Goal: Information Seeking & Learning: Learn about a topic

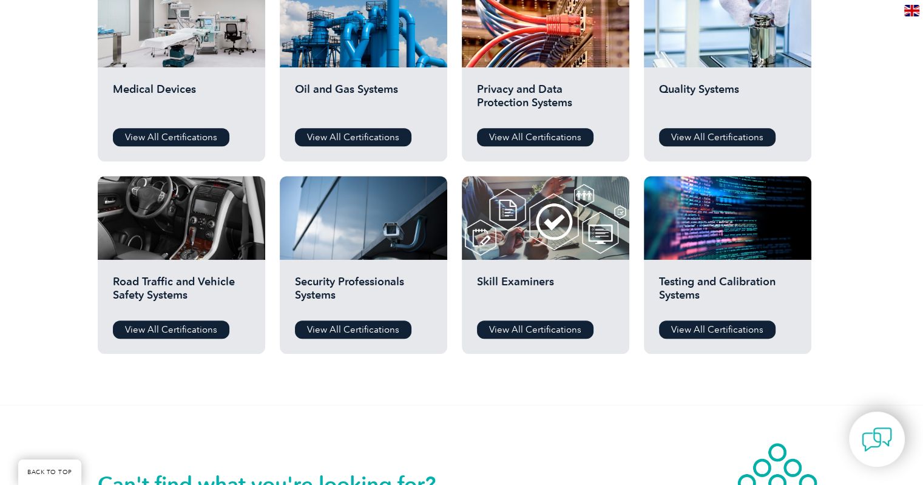
scroll to position [863, 0]
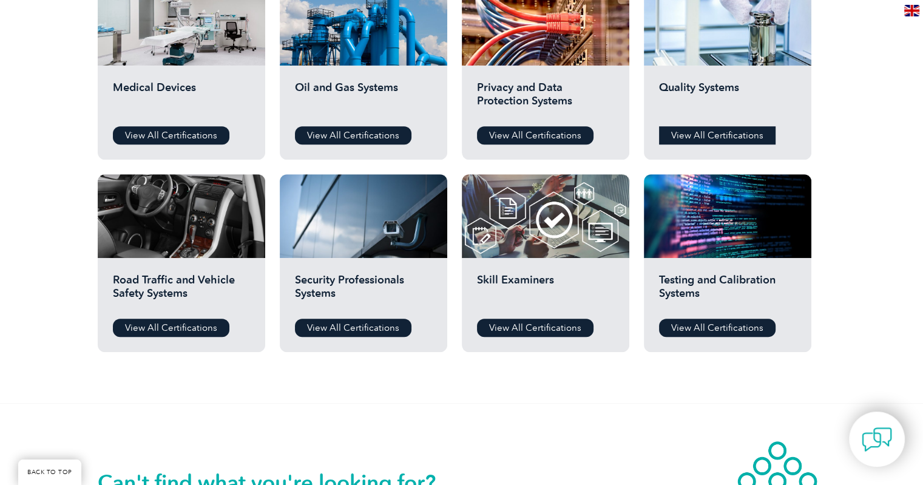
click at [692, 137] on link "View All Certifications" at bounding box center [717, 135] width 117 height 18
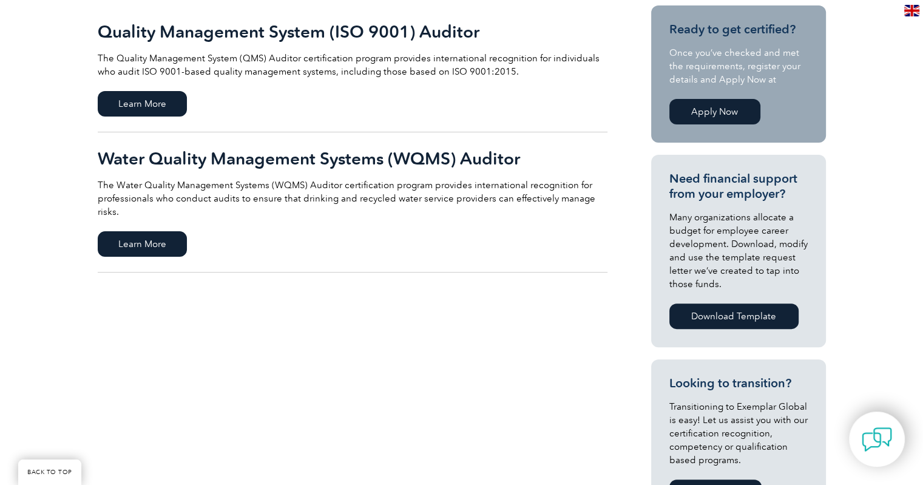
scroll to position [306, 0]
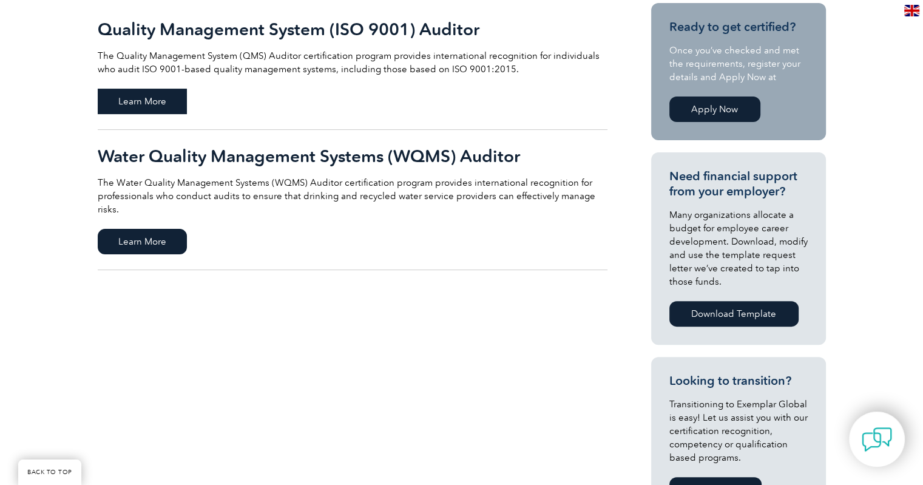
click at [138, 106] on span "Learn More" at bounding box center [142, 101] width 89 height 25
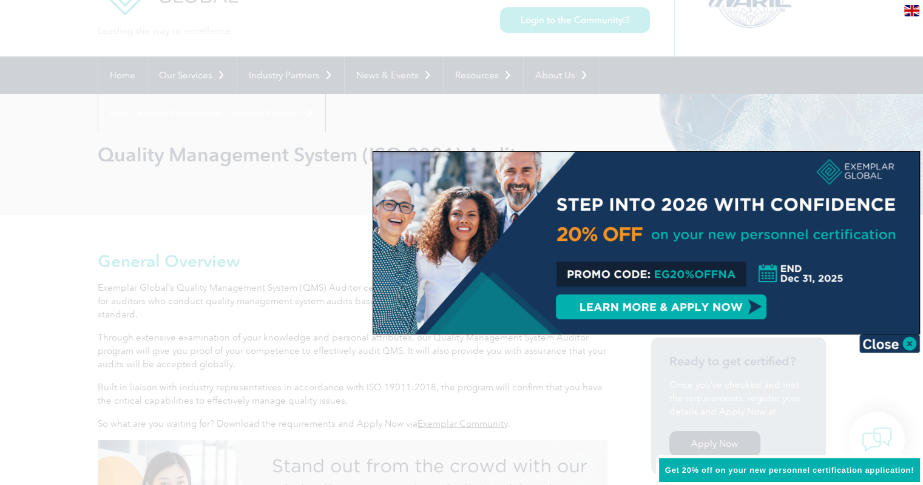
scroll to position [58, 0]
click at [884, 344] on img at bounding box center [889, 343] width 61 height 18
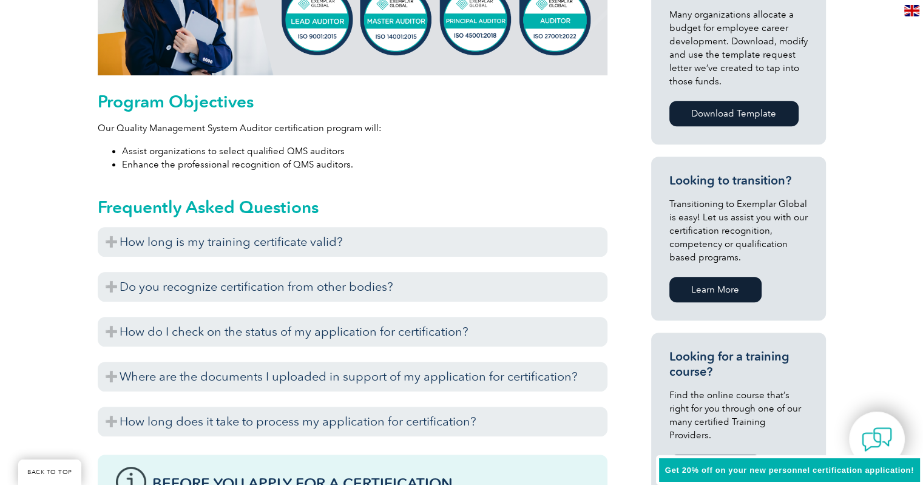
scroll to position [596, 0]
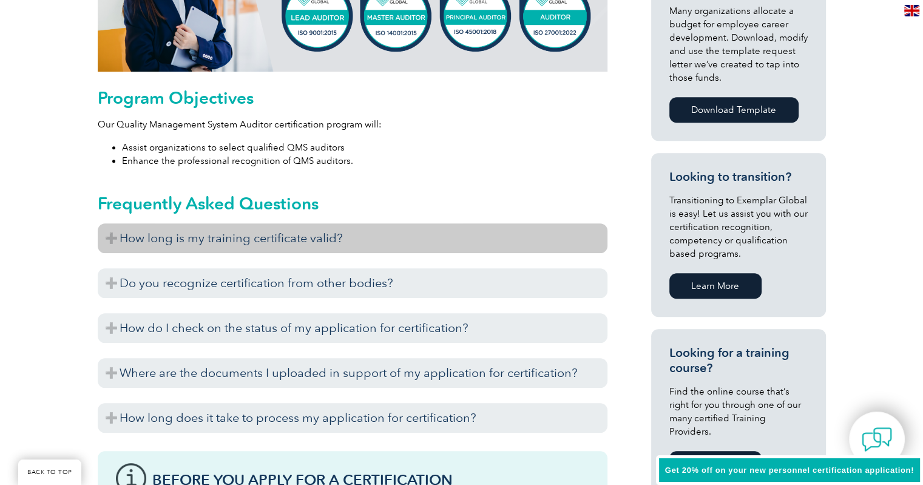
click at [270, 232] on h3 "How long is my training certificate valid?" at bounding box center [353, 238] width 510 height 30
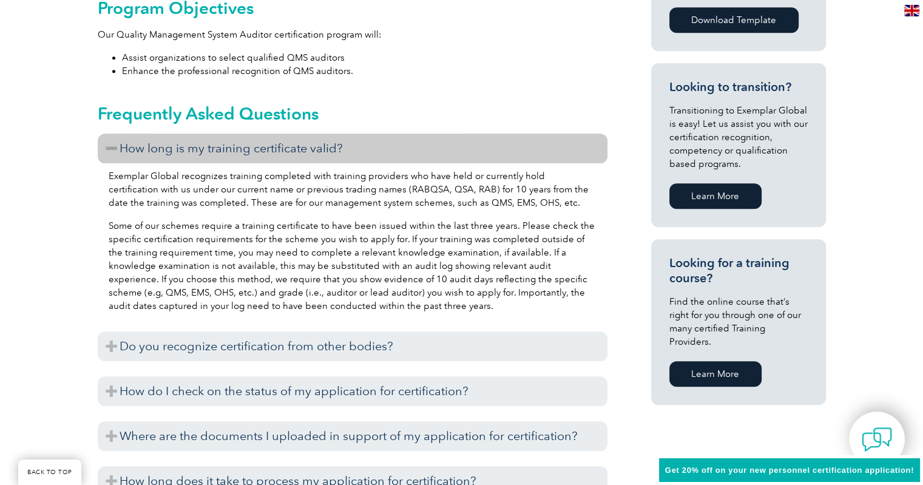
scroll to position [686, 0]
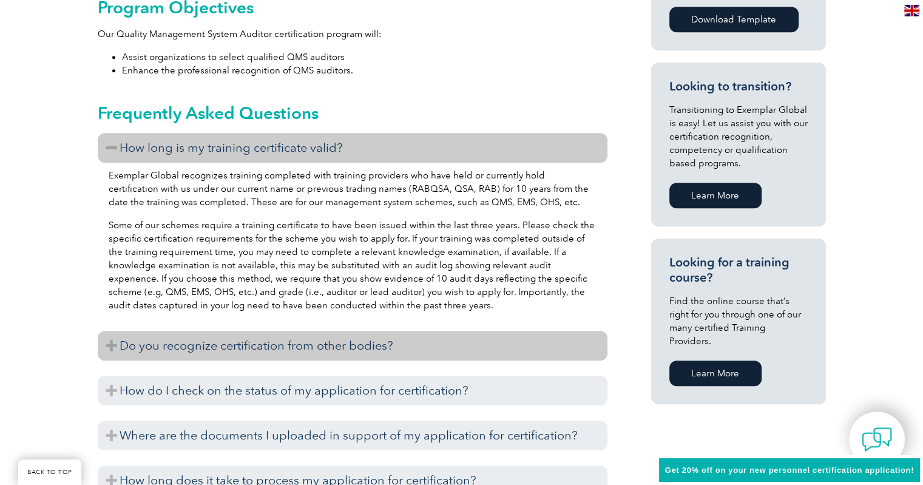
click at [250, 342] on h3 "Do you recognize certification from other bodies?" at bounding box center [353, 346] width 510 height 30
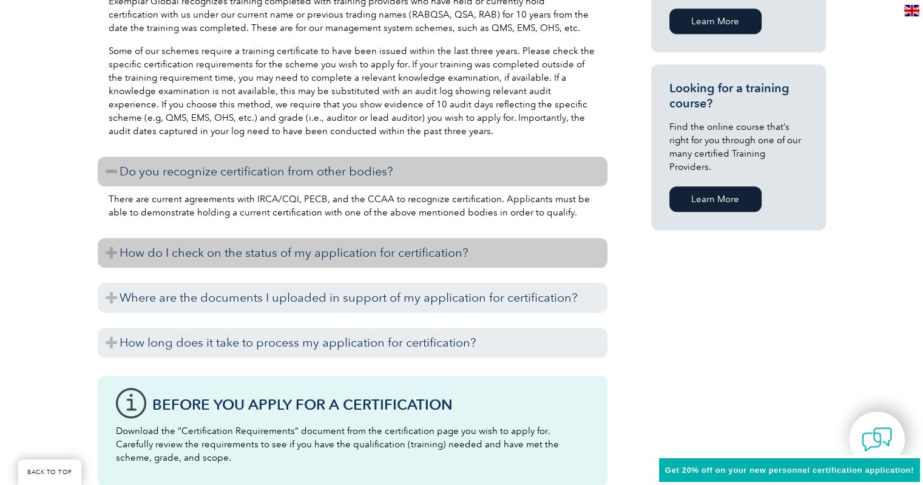
scroll to position [862, 0]
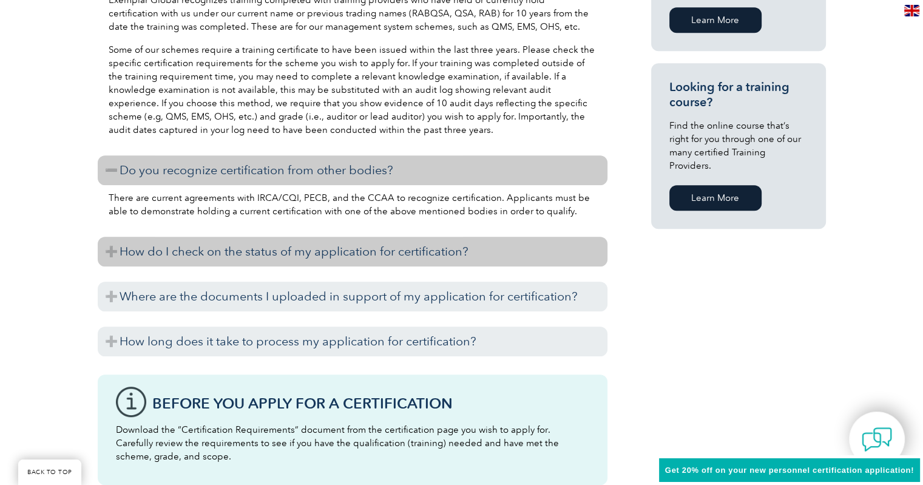
click at [306, 258] on h3 "How do I check on the status of my application for certification?" at bounding box center [353, 252] width 510 height 30
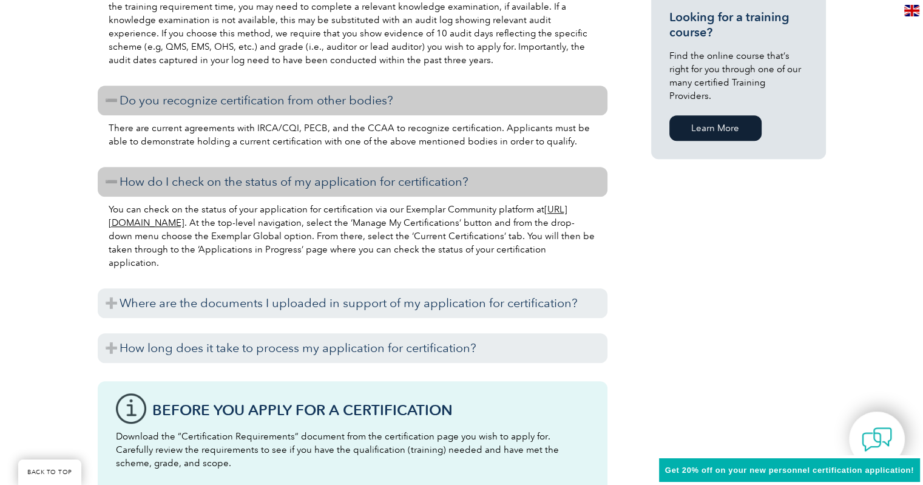
scroll to position [932, 0]
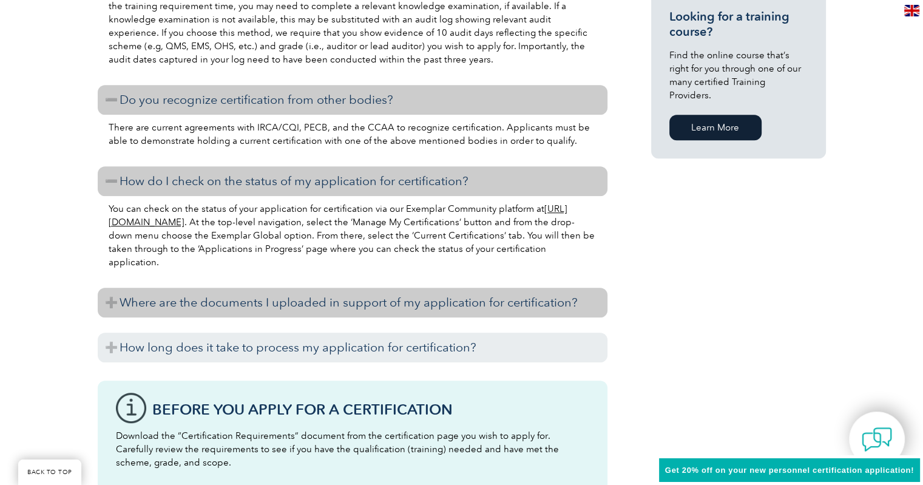
click at [260, 300] on h3 "Where are the documents I uploaded in support of my application for certificati…" at bounding box center [353, 303] width 510 height 30
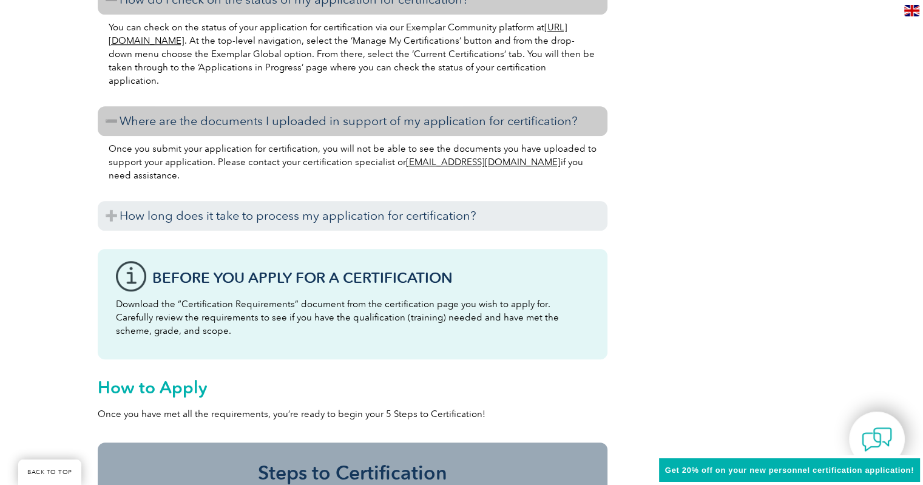
scroll to position [1124, 0]
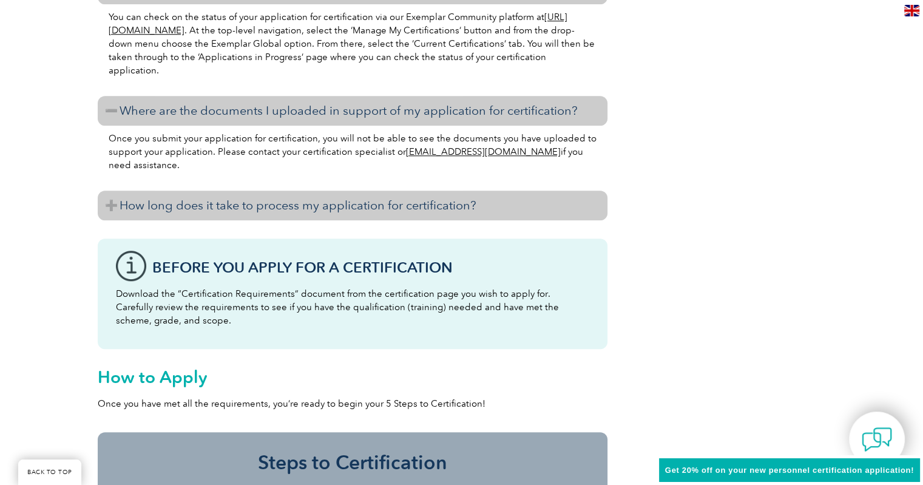
click at [251, 203] on h3 "How long does it take to process my application for certification?" at bounding box center [353, 206] width 510 height 30
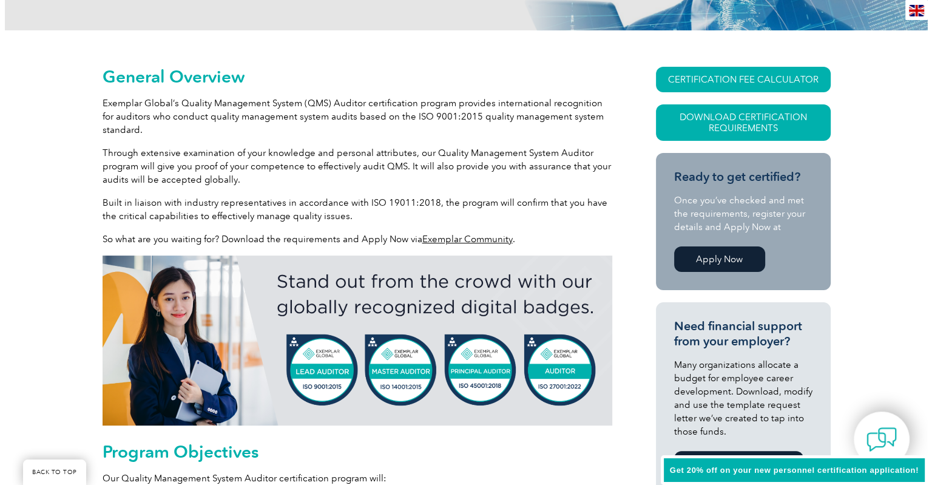
scroll to position [242, 0]
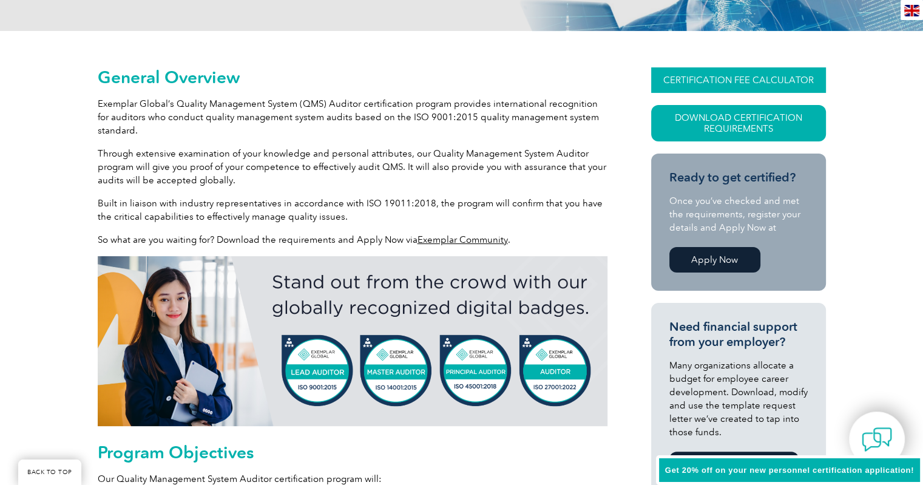
click at [684, 78] on link "CERTIFICATION FEE CALCULATOR" at bounding box center [738, 79] width 175 height 25
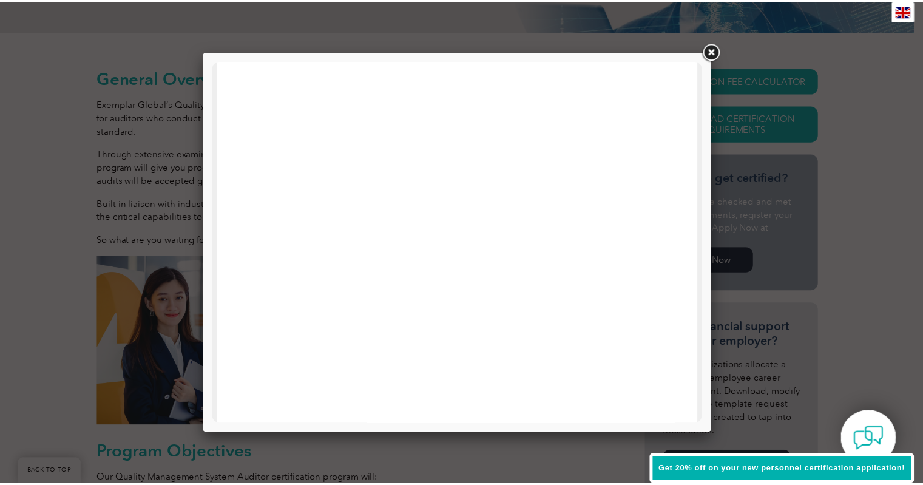
scroll to position [524, 0]
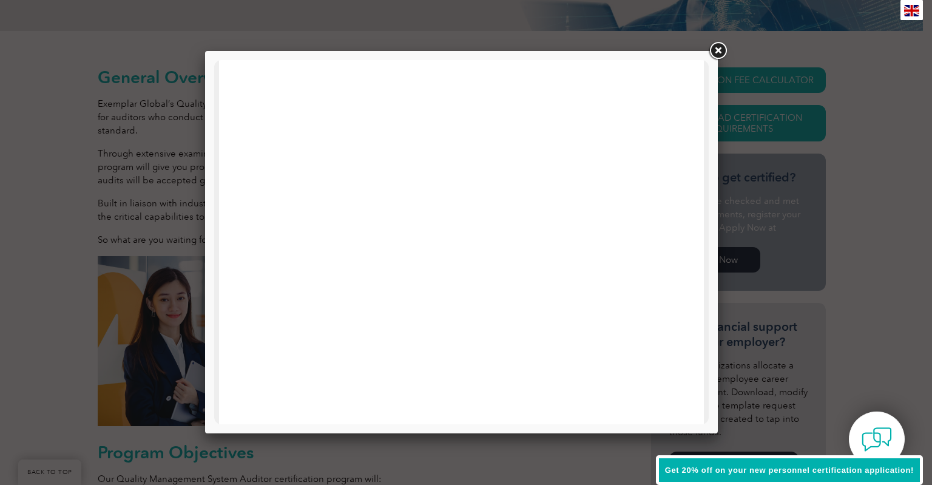
click at [718, 50] on link at bounding box center [718, 51] width 22 height 22
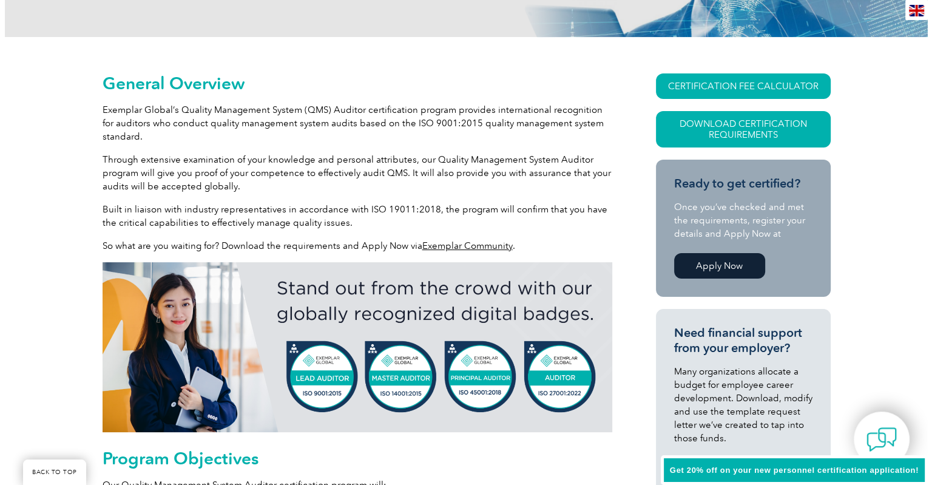
scroll to position [0, 0]
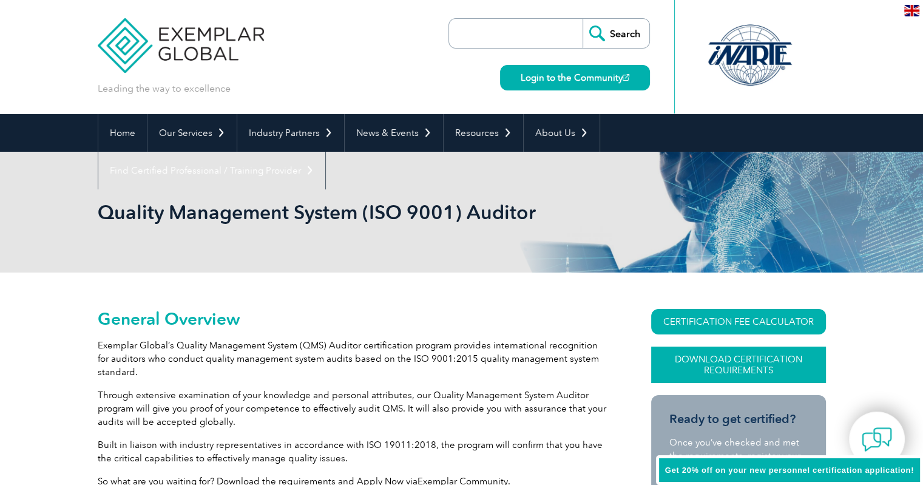
click at [682, 361] on link "Download Certification Requirements" at bounding box center [738, 365] width 175 height 36
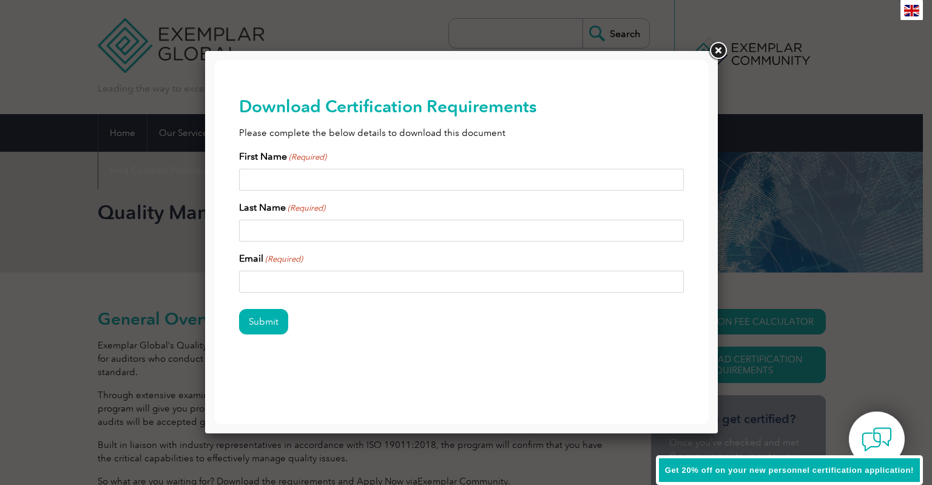
click at [379, 186] on input "First Name (Required)" at bounding box center [462, 180] width 446 height 22
type input "Kashin"
type input "Lochan"
type input "kashin.lochan@hotmail.com"
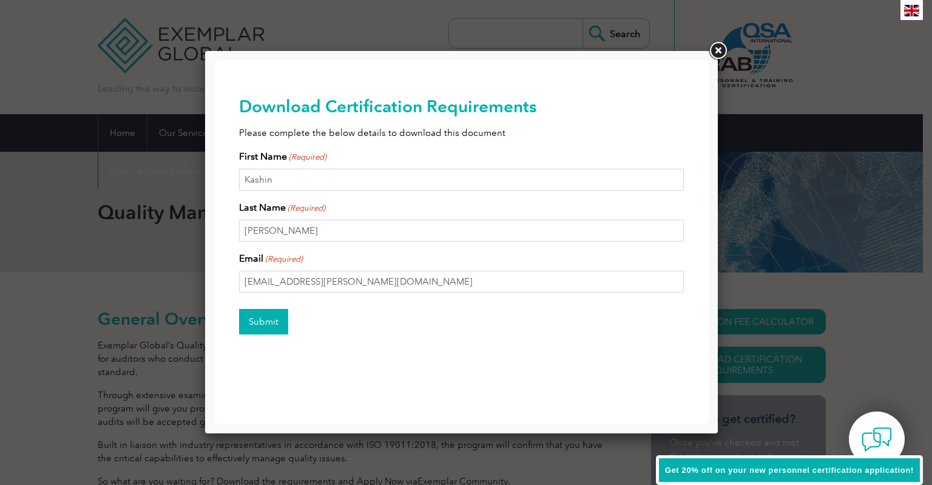
click at [269, 322] on input "Submit" at bounding box center [263, 321] width 49 height 25
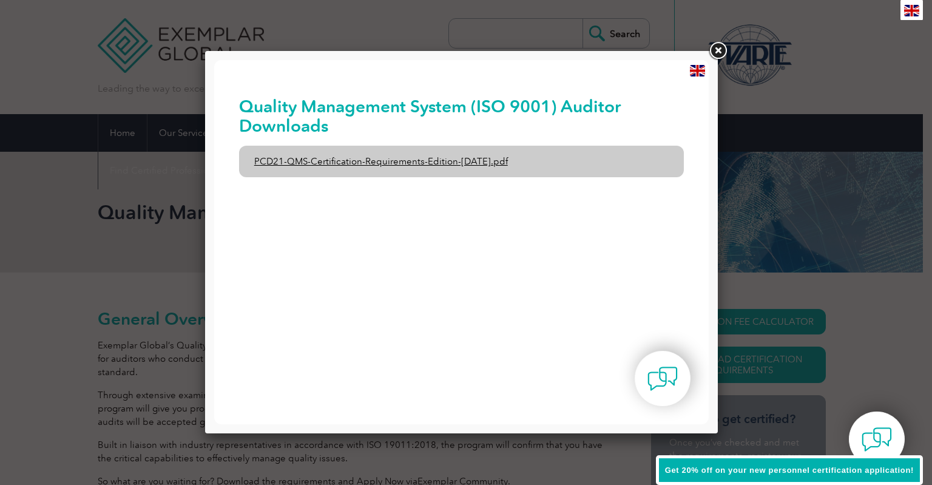
click at [326, 168] on link "PCD21-QMS-Certification-Requirements-Edition-2-April-2022.pdf" at bounding box center [462, 162] width 446 height 32
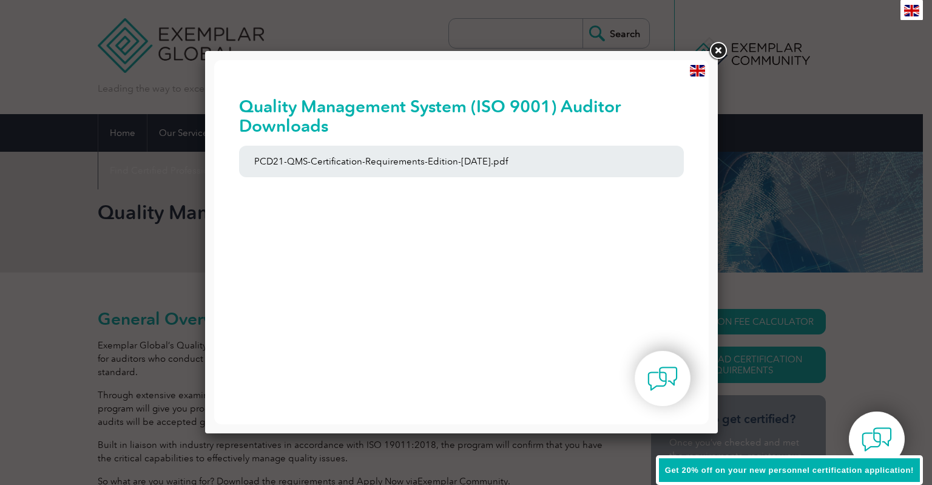
click at [716, 53] on link at bounding box center [718, 51] width 22 height 22
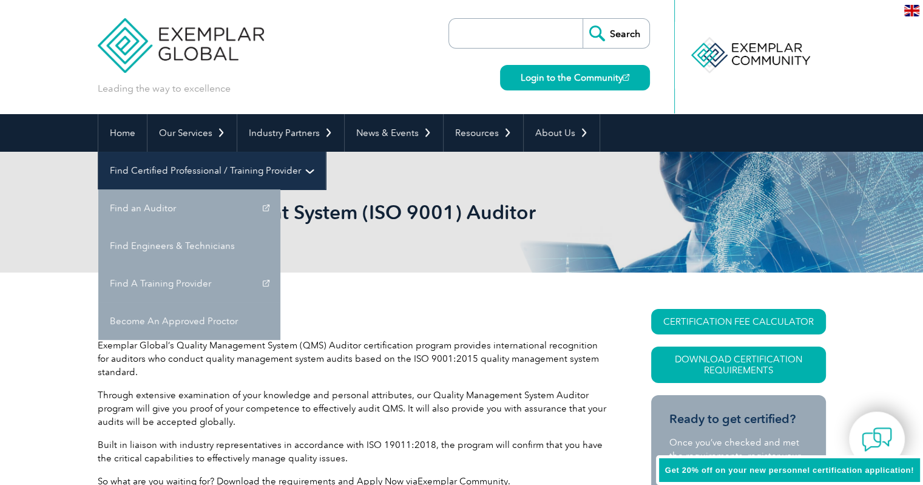
click at [325, 152] on link "Find Certified Professional / Training Provider" at bounding box center [211, 171] width 227 height 38
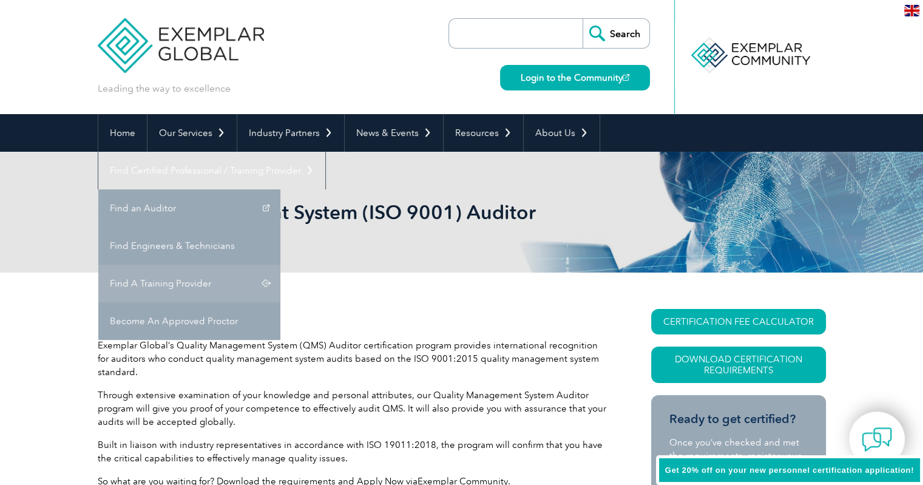
click at [280, 265] on link "Find A Training Provider" at bounding box center [189, 284] width 182 height 38
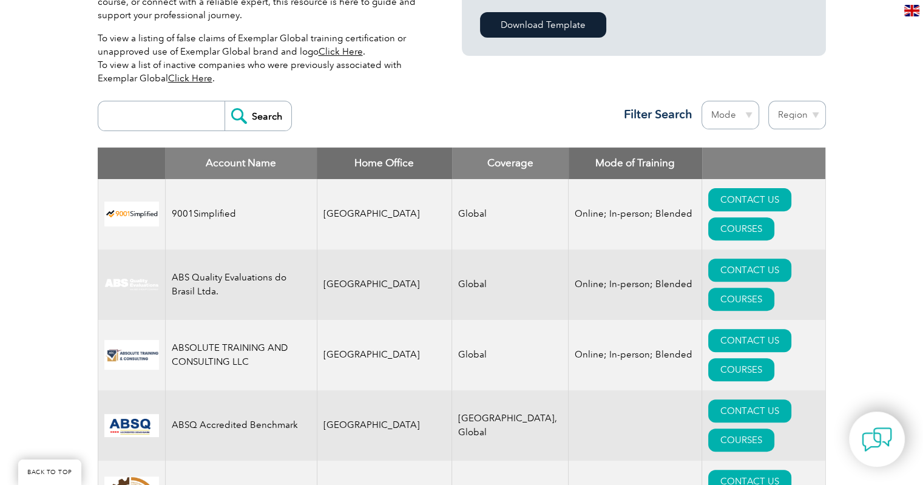
scroll to position [454, 0]
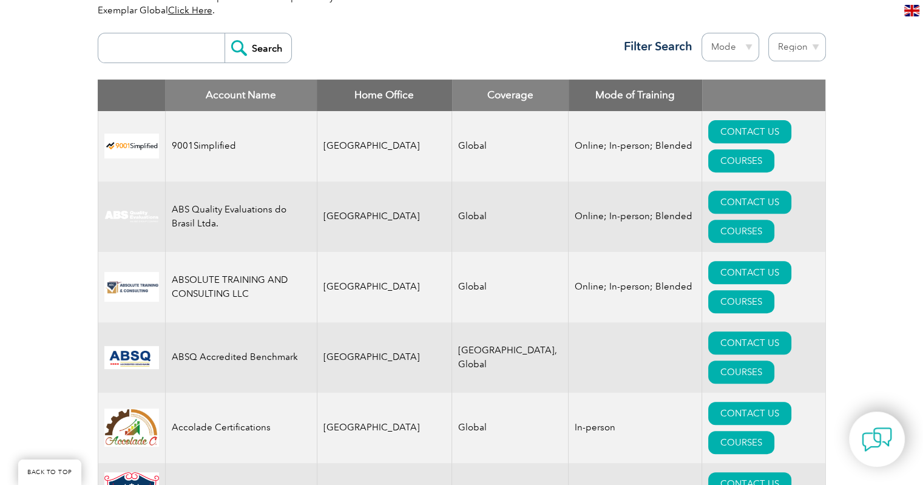
click at [744, 46] on select "Mode Online In-person Blended" at bounding box center [731, 47] width 58 height 29
select select "Online"
click at [702, 33] on select "Mode Online In-person Blended" at bounding box center [731, 47] width 58 height 29
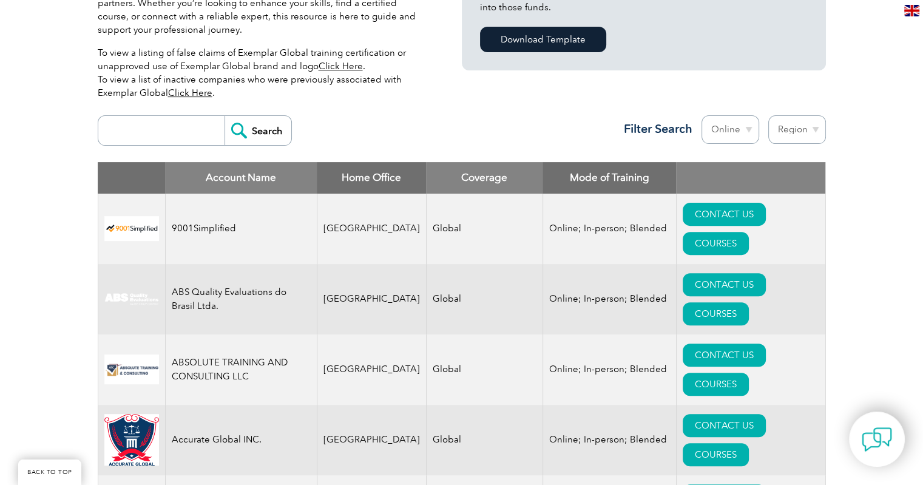
scroll to position [385, 0]
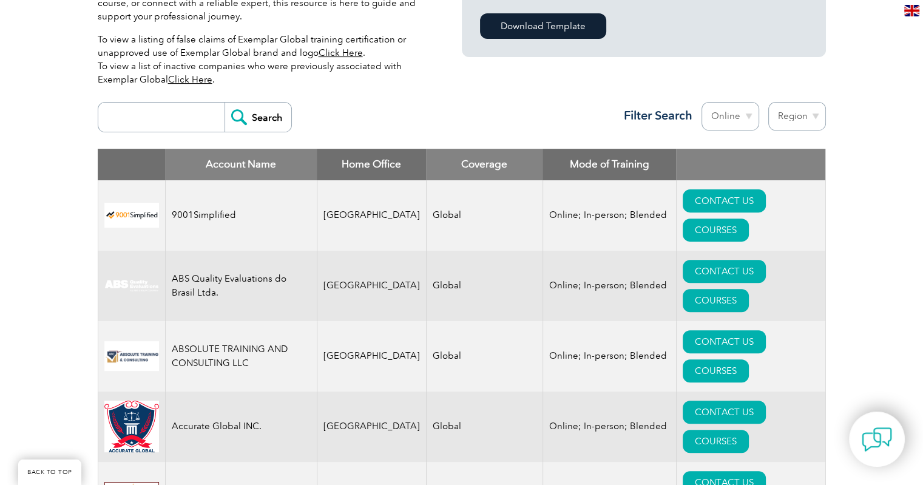
click at [787, 111] on select "Region Australia Bahrain Bangladesh Brazil Canada Colombia Dominican Republic E…" at bounding box center [797, 116] width 58 height 29
select select "[GEOGRAPHIC_DATA]"
click at [768, 102] on select "Region Australia Bahrain Bangladesh Brazil Canada Colombia Dominican Republic E…" at bounding box center [797, 116] width 58 height 29
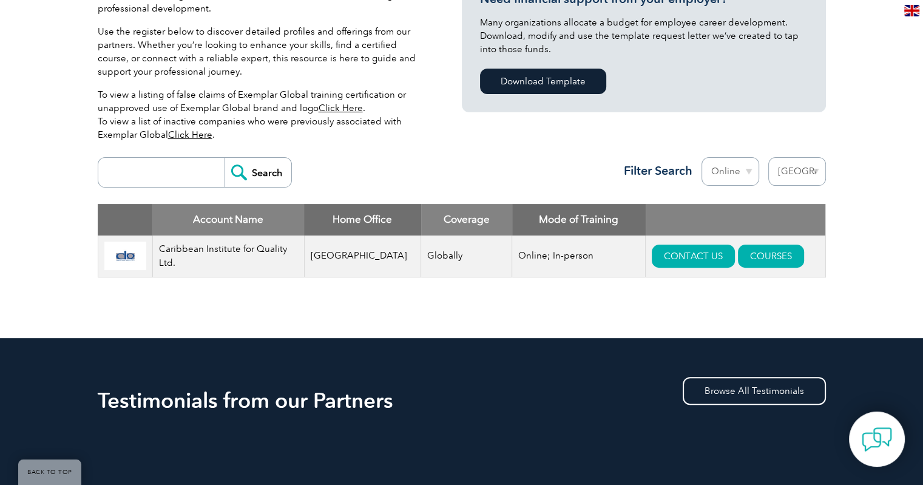
scroll to position [330, 0]
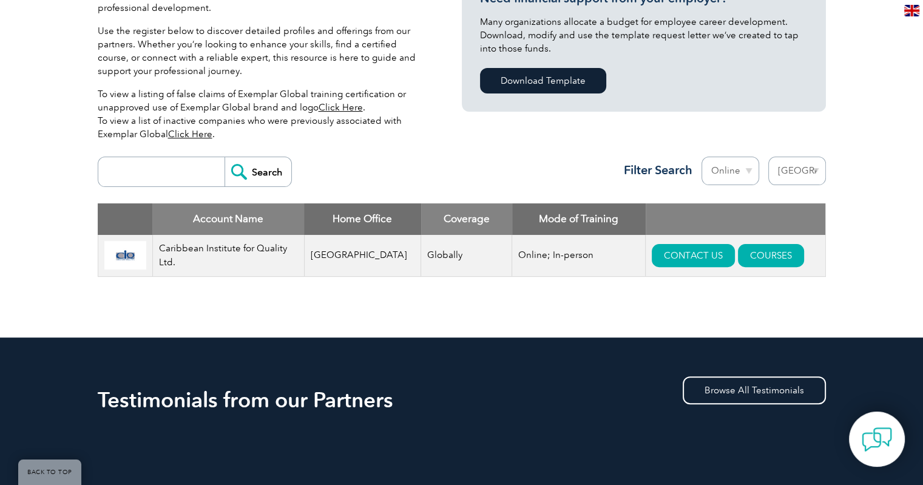
click at [796, 169] on select "Region Australia Bahrain Bangladesh Brazil Canada Colombia Dominican Republic E…" at bounding box center [797, 171] width 58 height 29
select select "[GEOGRAPHIC_DATA]"
click at [768, 157] on select "Region Australia Bahrain Bangladesh Brazil Canada Colombia Dominican Republic E…" at bounding box center [797, 171] width 58 height 29
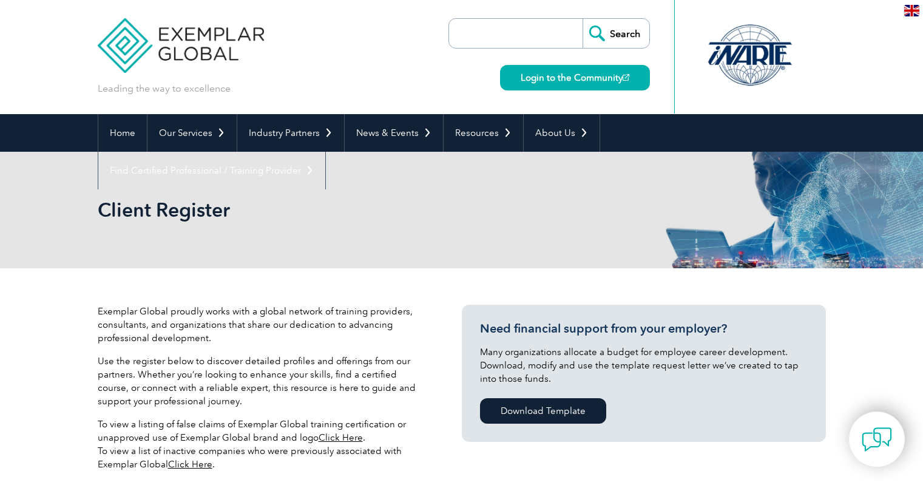
select select "[GEOGRAPHIC_DATA]"
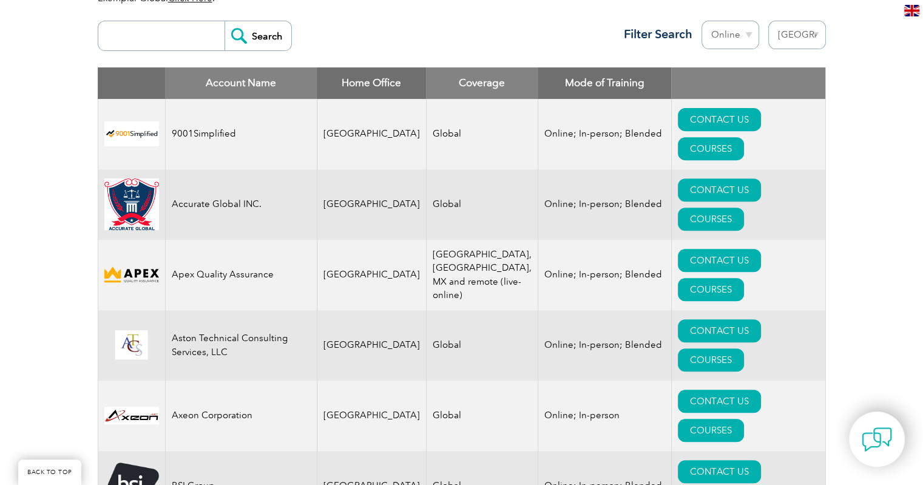
scroll to position [471, 0]
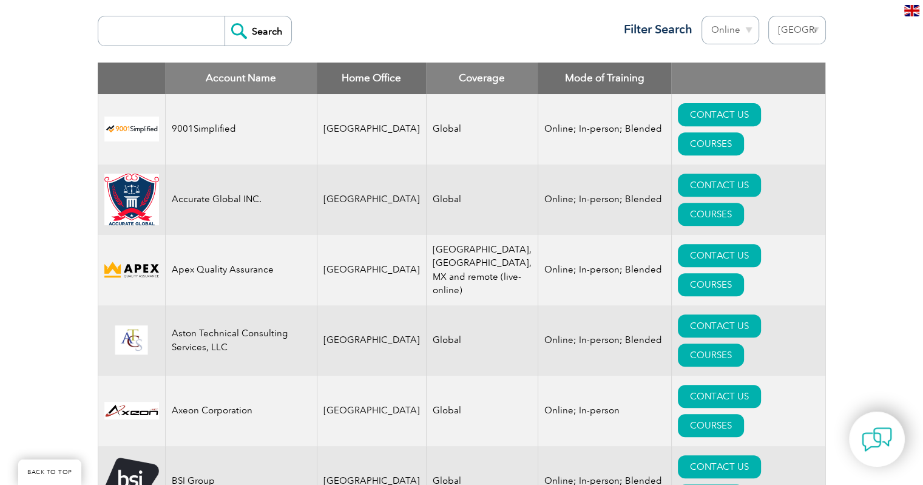
click at [538, 237] on td "Online; In-person; Blended" at bounding box center [605, 270] width 134 height 70
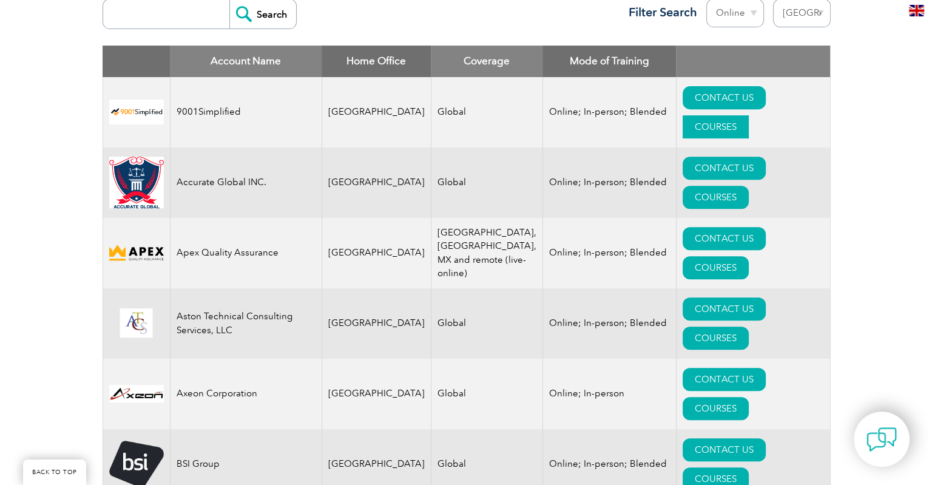
scroll to position [488, 0]
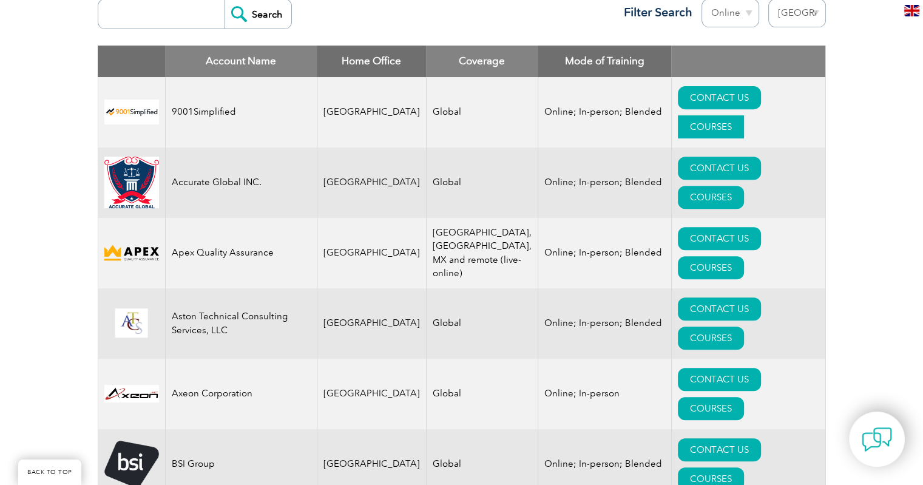
click at [744, 115] on link "COURSES" at bounding box center [711, 126] width 66 height 23
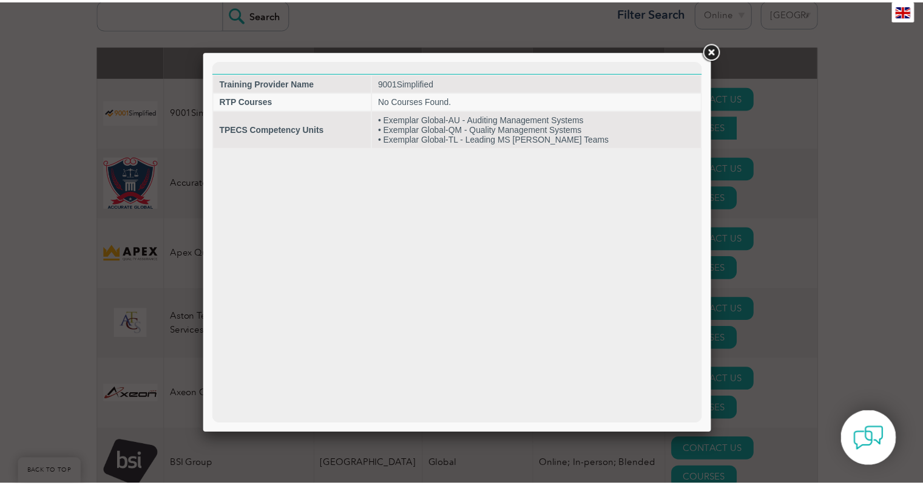
scroll to position [0, 0]
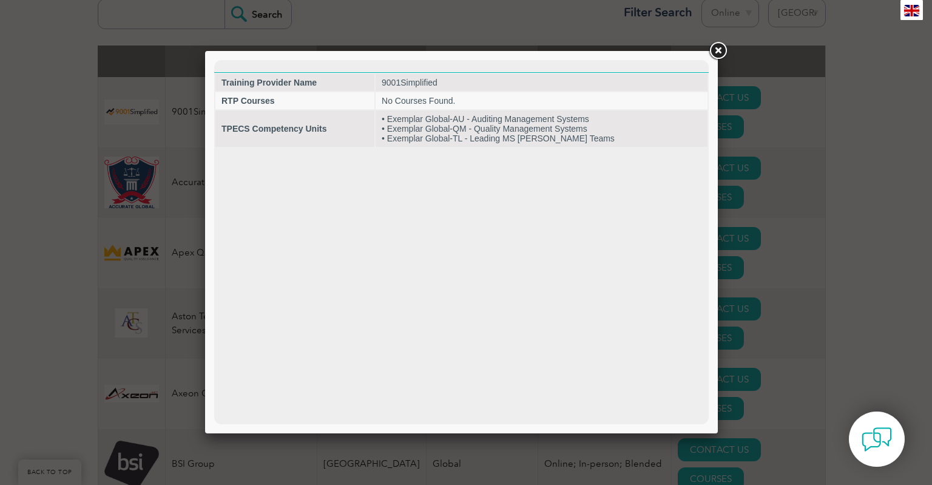
click at [719, 53] on link at bounding box center [718, 51] width 22 height 22
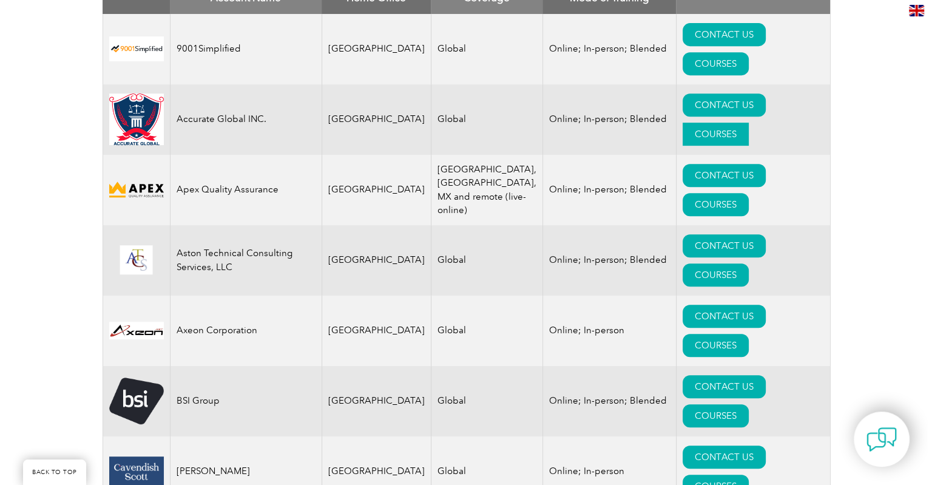
scroll to position [551, 0]
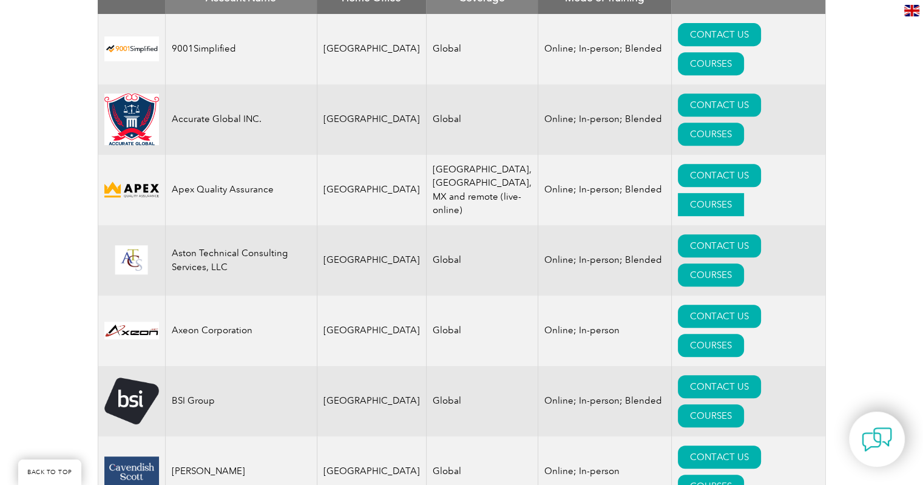
click at [743, 193] on link "COURSES" at bounding box center [711, 204] width 66 height 23
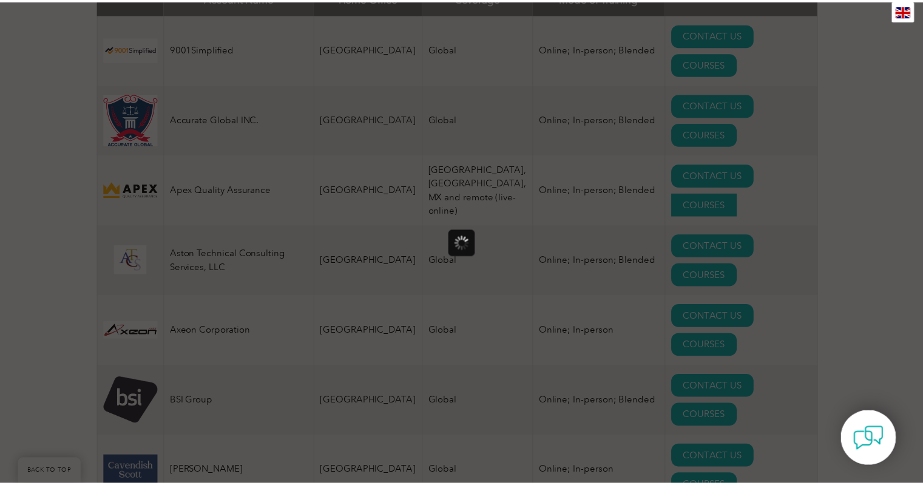
scroll to position [0, 0]
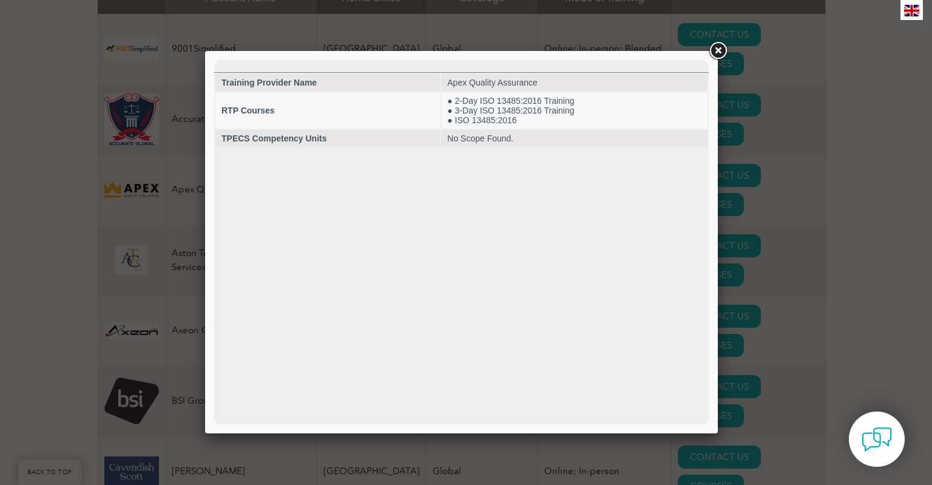
click at [719, 53] on link at bounding box center [718, 51] width 22 height 22
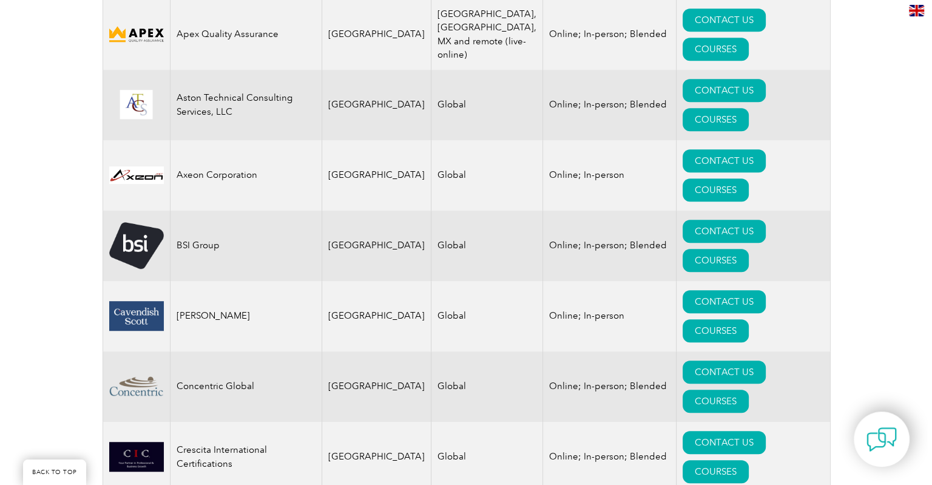
scroll to position [710, 0]
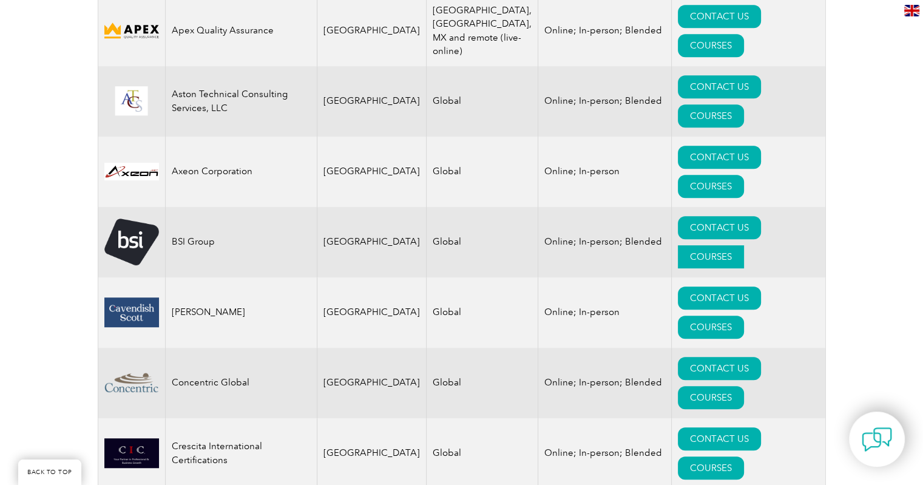
click at [744, 245] on link "COURSES" at bounding box center [711, 256] width 66 height 23
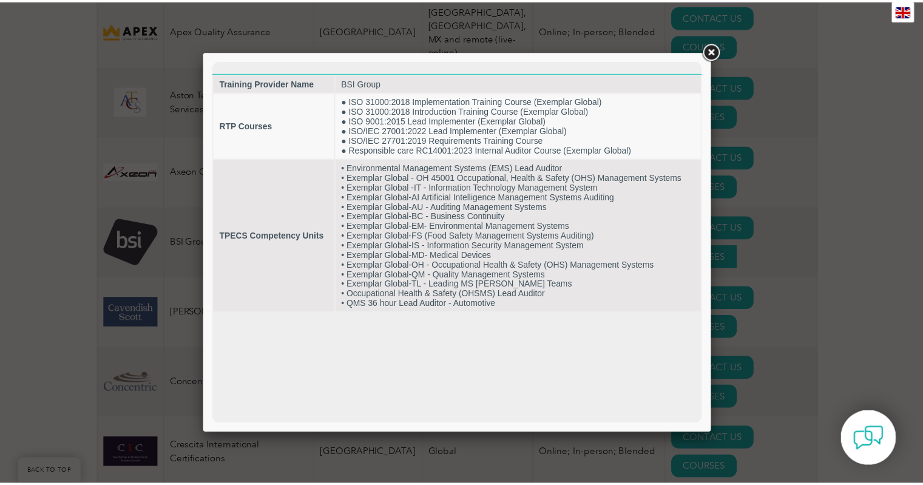
scroll to position [0, 0]
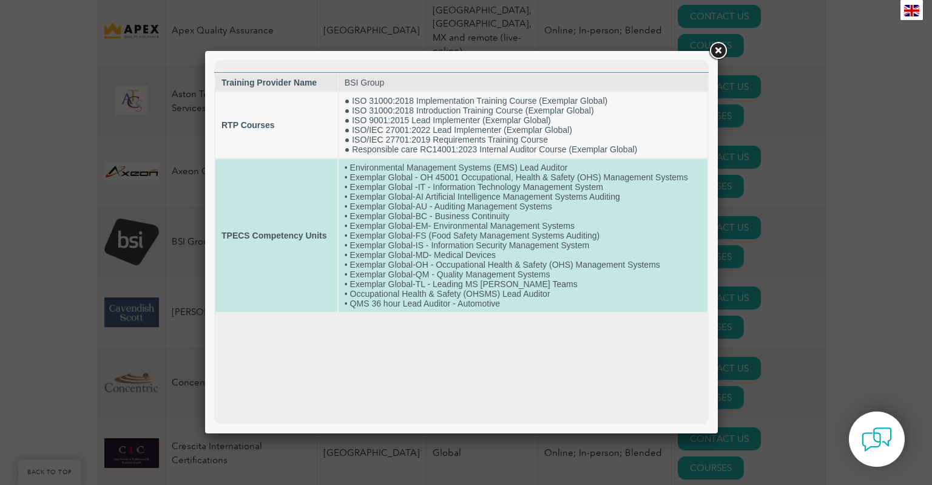
click at [489, 254] on td "• Environmental Management Systems (EMS) Lead Auditor • Exemplar Global - OH 45…" at bounding box center [523, 235] width 369 height 153
click at [286, 190] on td "TPECS Competency Units" at bounding box center [276, 235] width 122 height 153
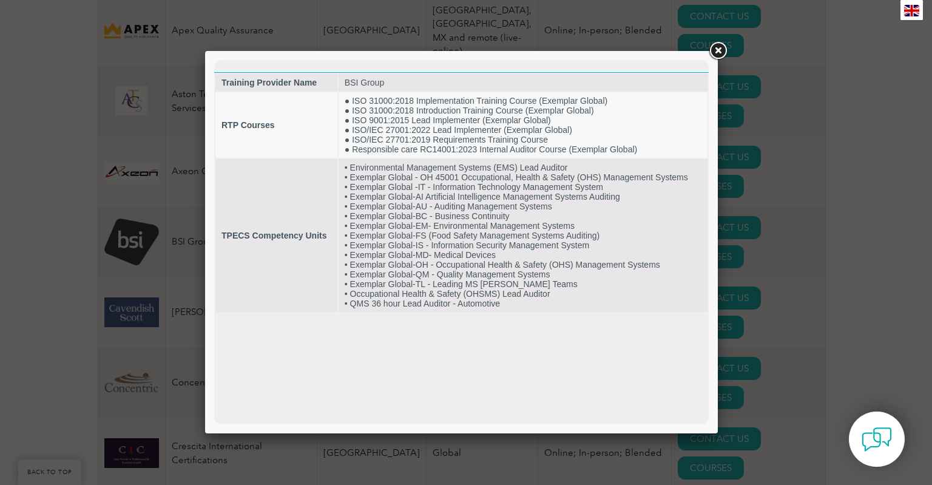
click at [716, 47] on link at bounding box center [718, 51] width 22 height 22
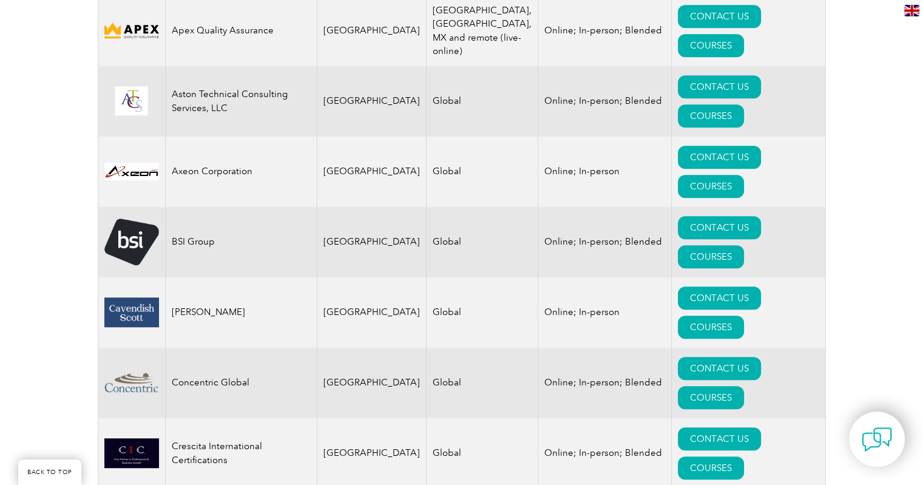
click at [123, 219] on img at bounding box center [131, 242] width 55 height 47
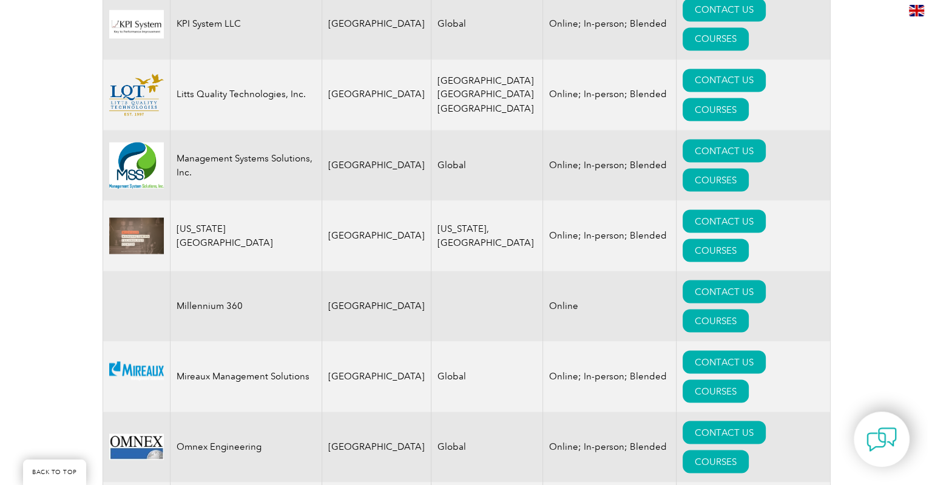
scroll to position [2218, 0]
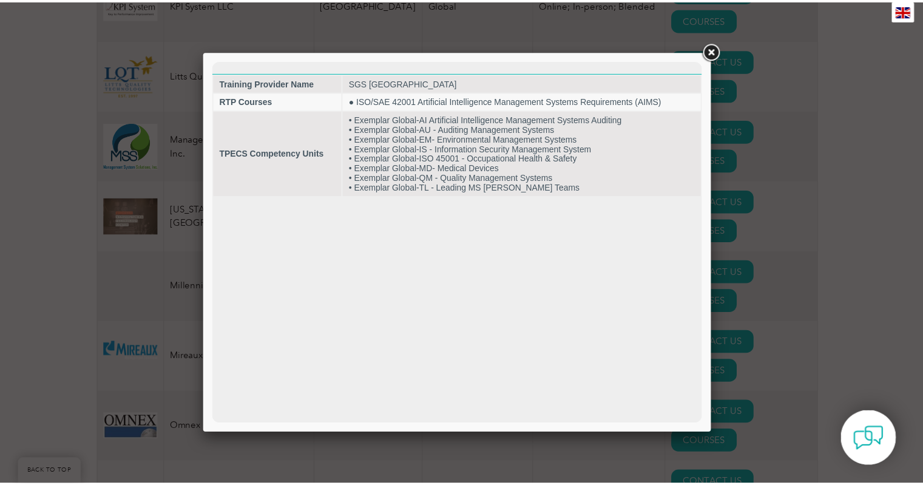
scroll to position [0, 0]
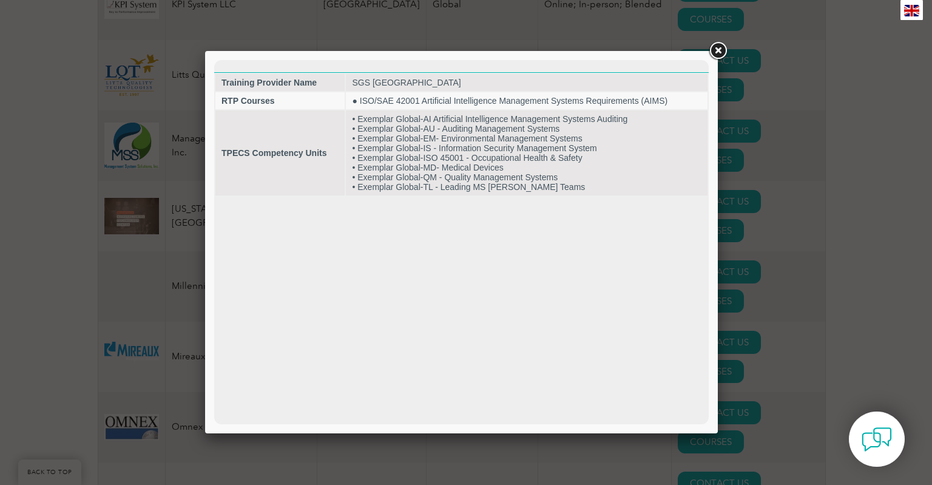
click at [722, 53] on link at bounding box center [718, 51] width 22 height 22
